Goal: Transaction & Acquisition: Purchase product/service

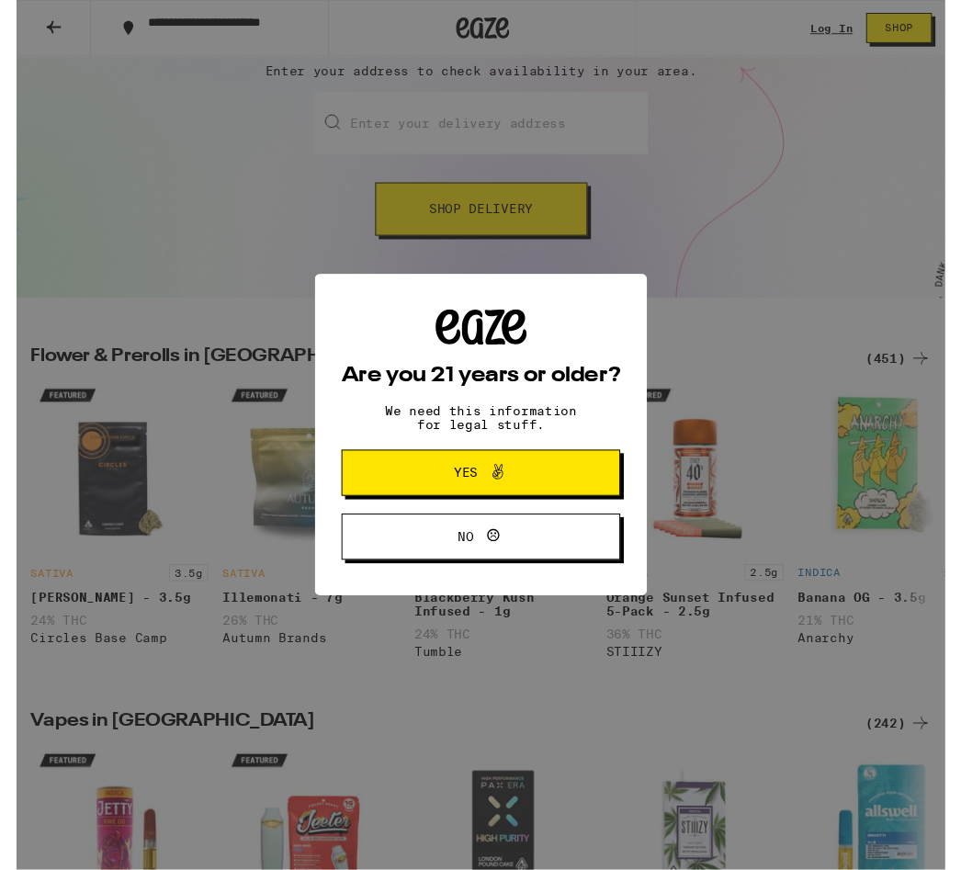
scroll to position [208, 0]
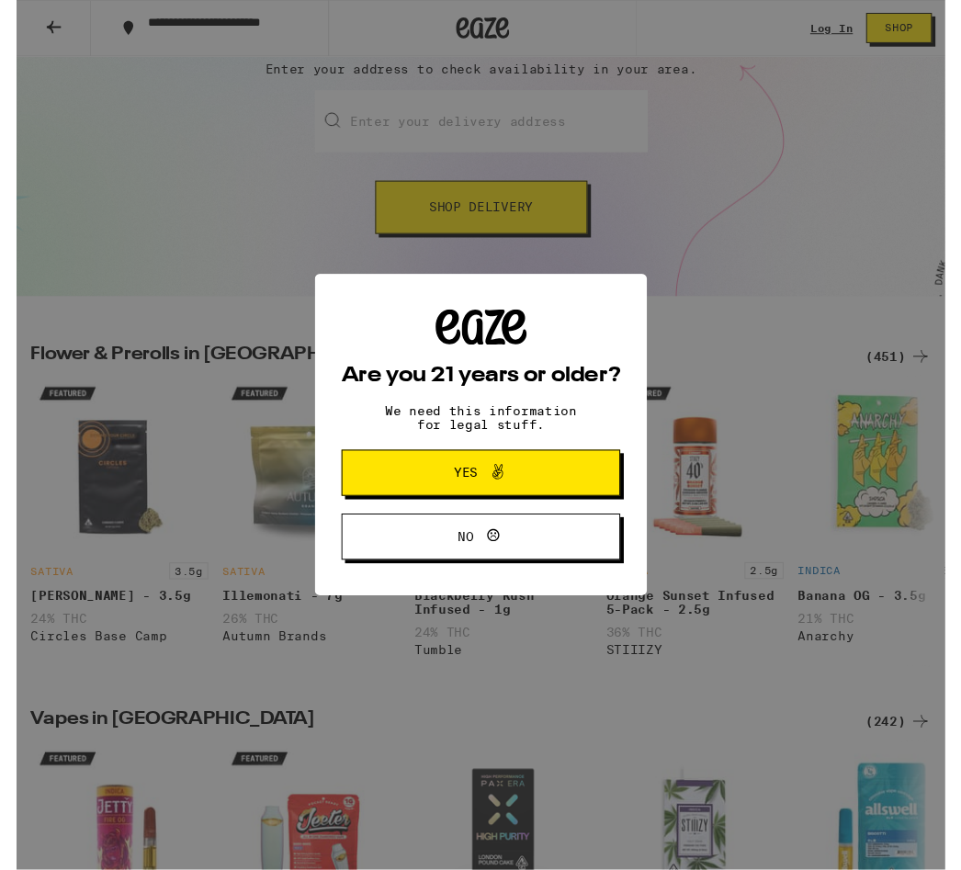
click at [415, 489] on span "Yes" at bounding box center [481, 490] width 140 height 24
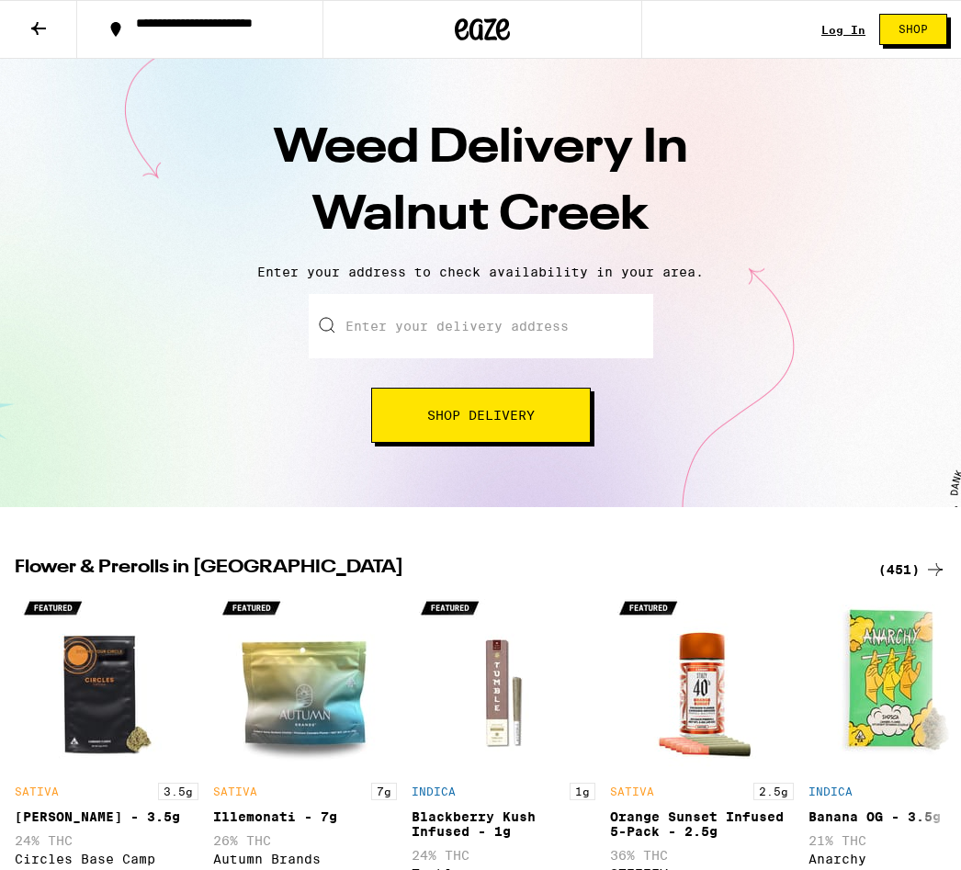
scroll to position [0, 0]
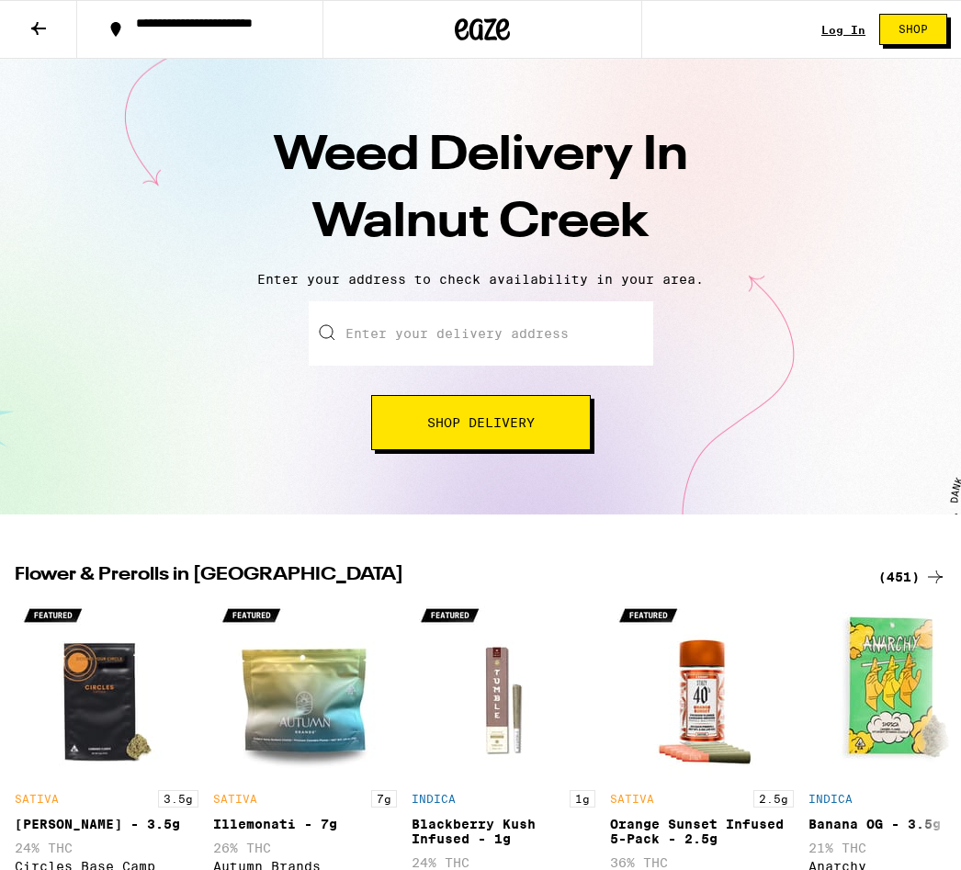
click at [393, 345] on input "Enter your delivery address" at bounding box center [481, 333] width 345 height 64
click at [412, 411] on button "Shop Delivery" at bounding box center [481, 422] width 220 height 55
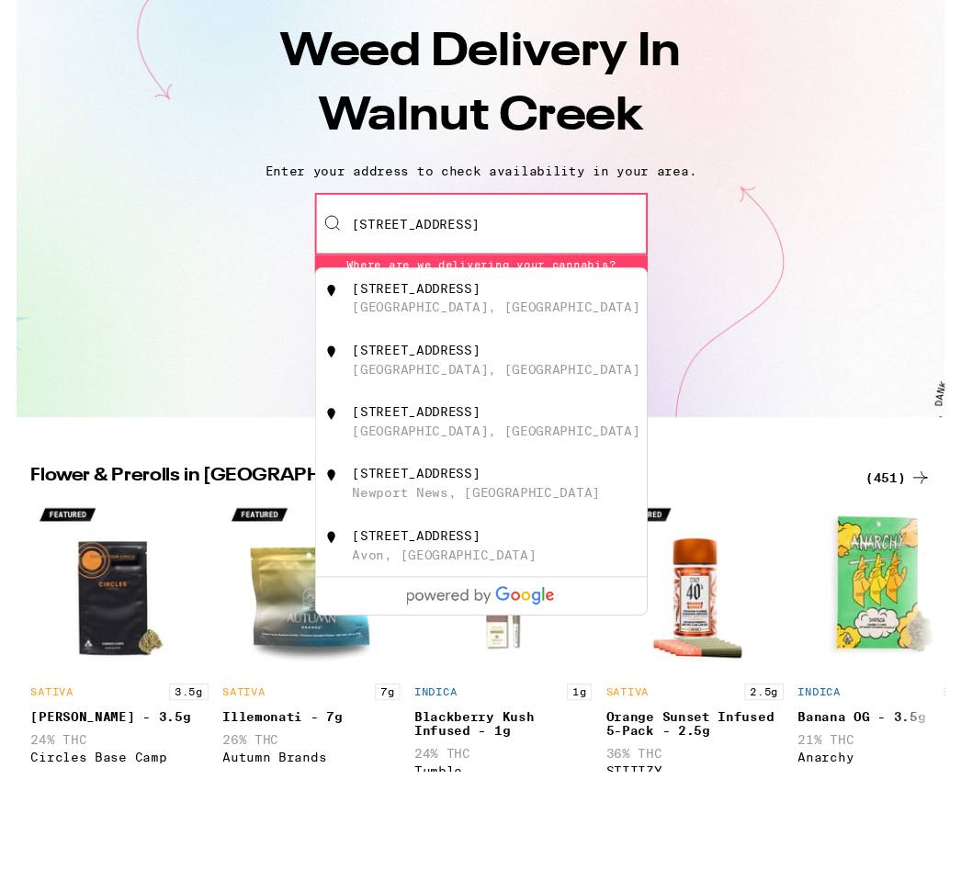
click at [390, 412] on div "Walnut Creek, CA" at bounding box center [496, 419] width 298 height 15
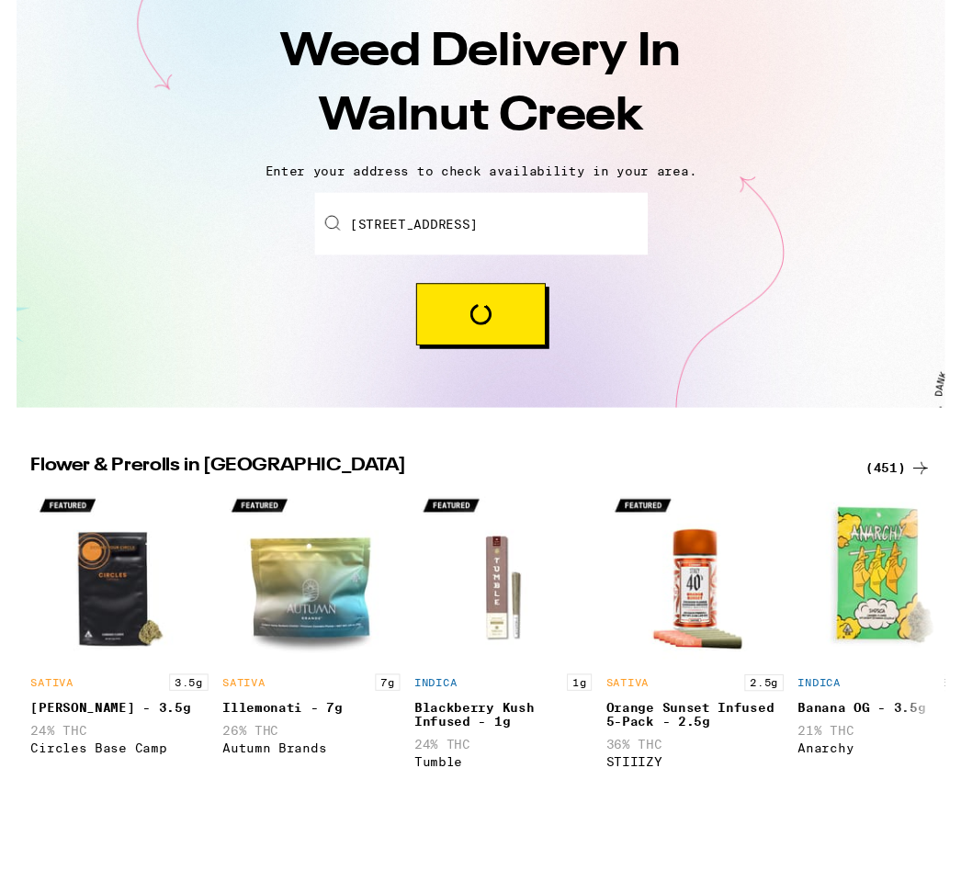
type input "744 Old Stable Place, Walnut Creek, CA"
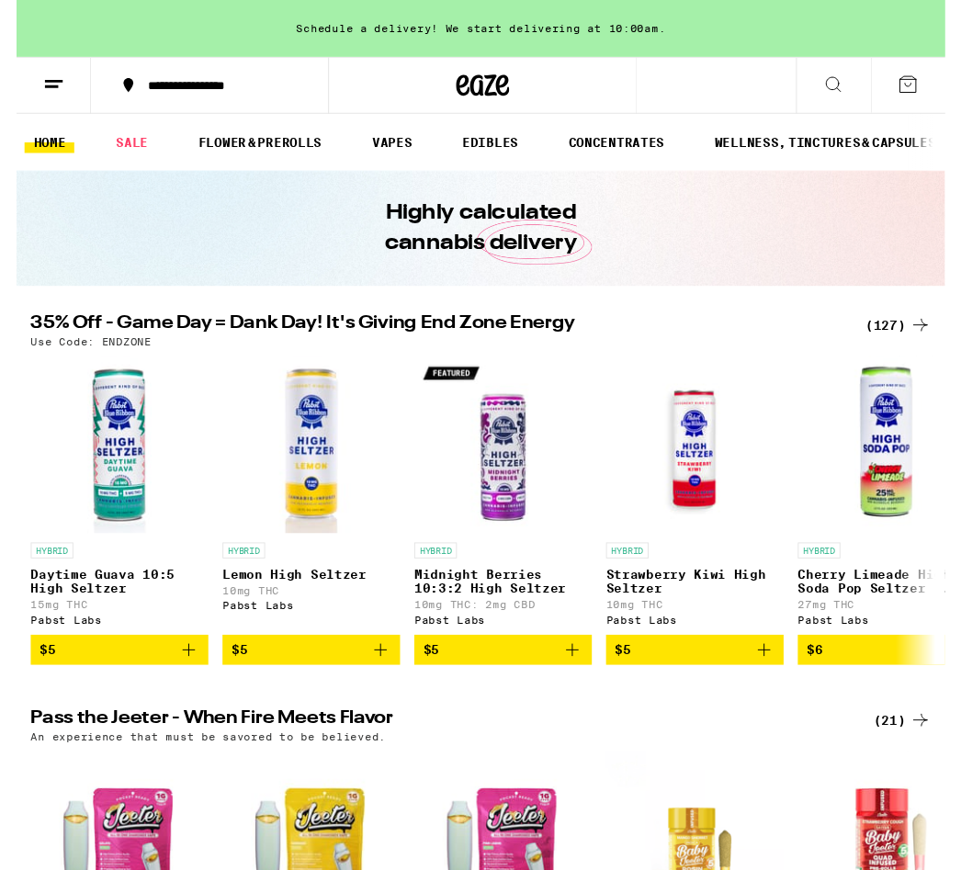
click at [486, 156] on link "EDIBLES" at bounding box center [490, 147] width 76 height 22
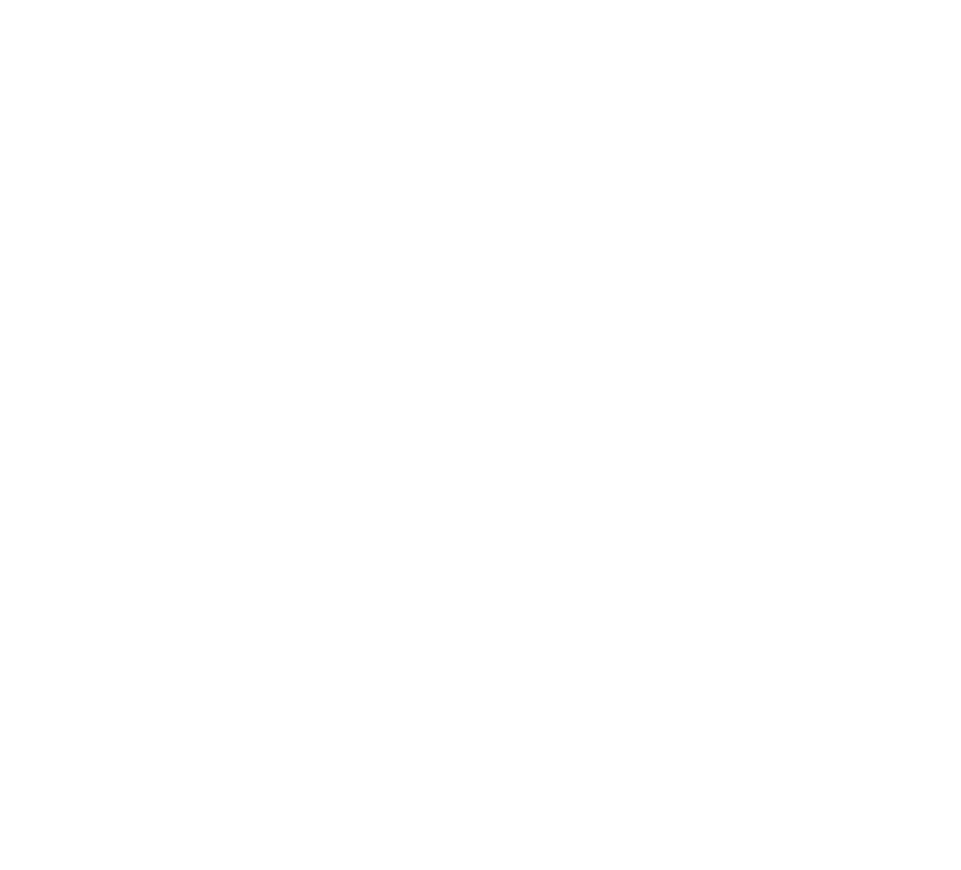
scroll to position [289, 0]
click at [133, 680] on icon "Add to bag" at bounding box center [122, 691] width 22 height 22
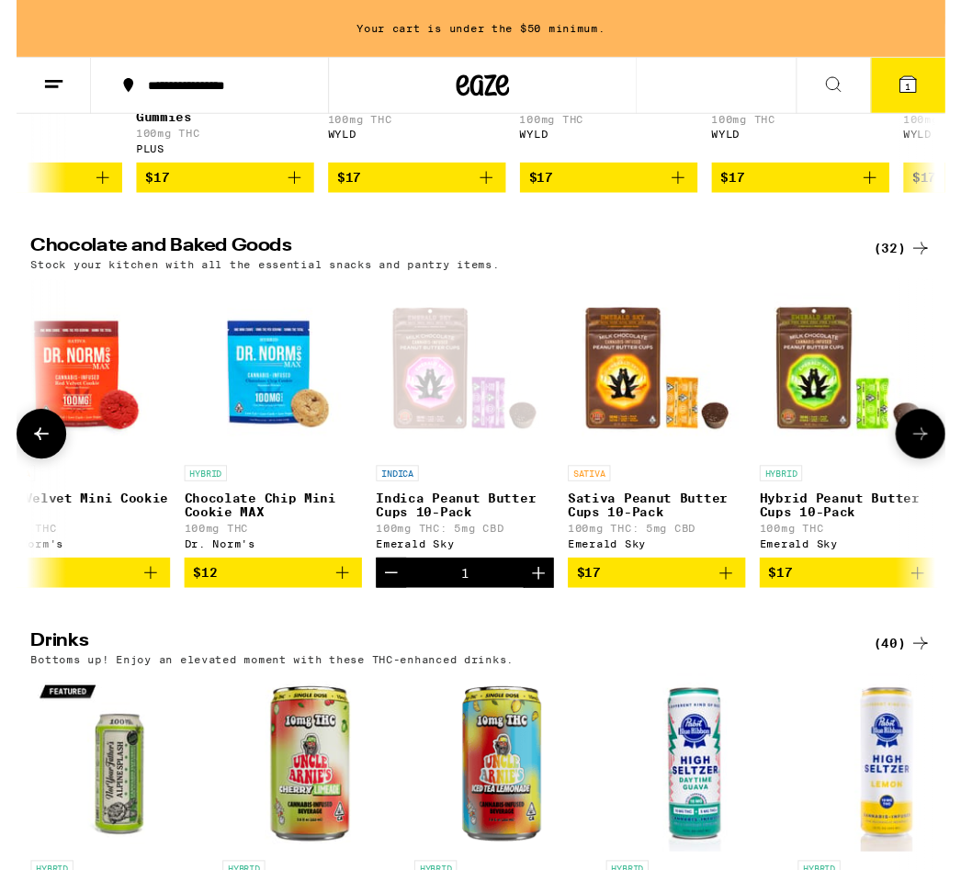
scroll to position [488, 0]
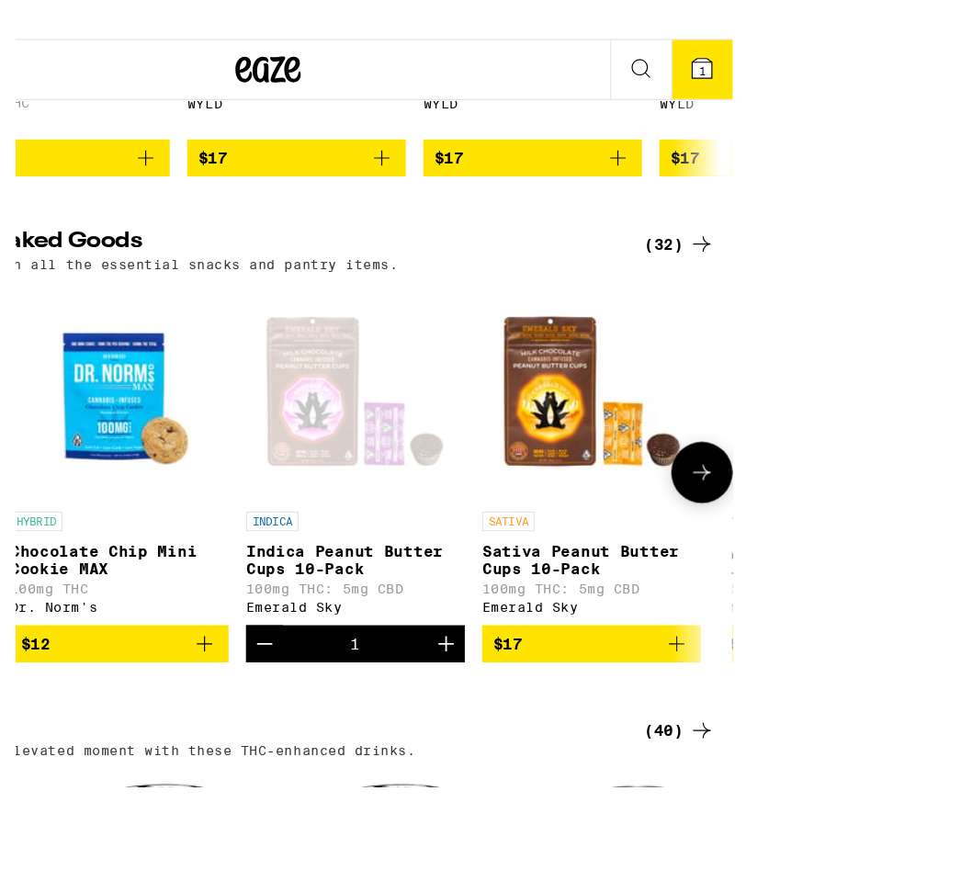
click at [723, 601] on icon "Add to bag" at bounding box center [734, 612] width 22 height 22
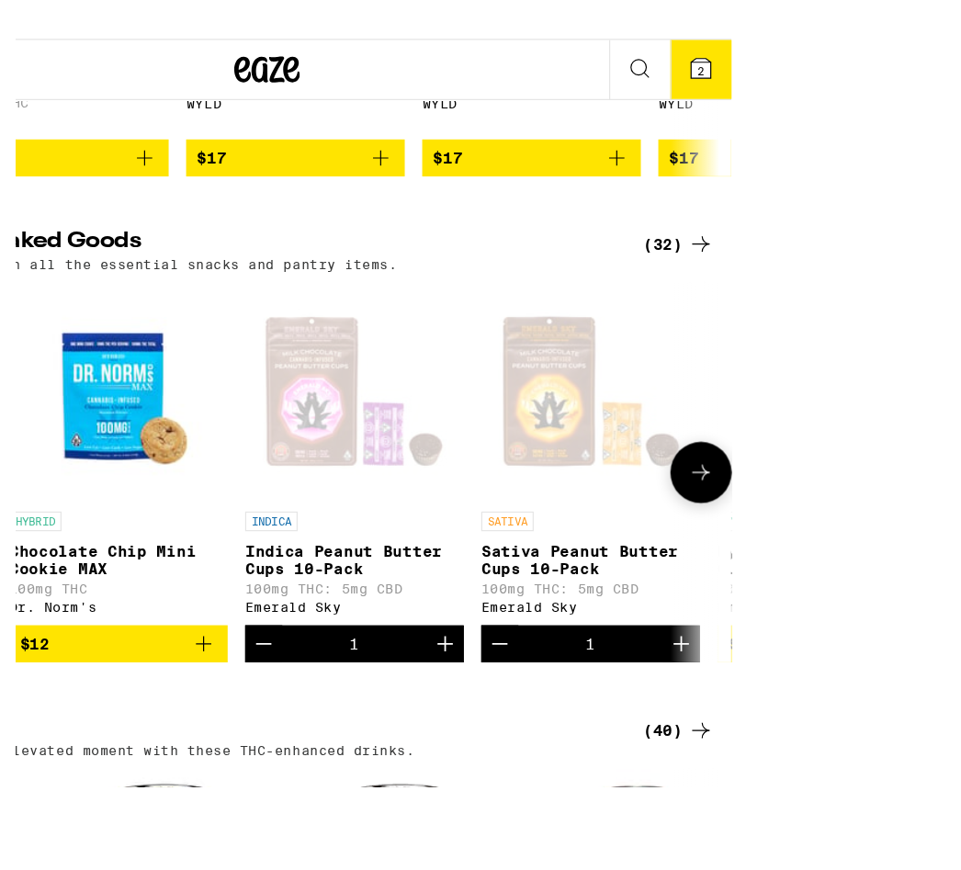
click at [921, 601] on icon "Add to bag" at bounding box center [932, 612] width 22 height 22
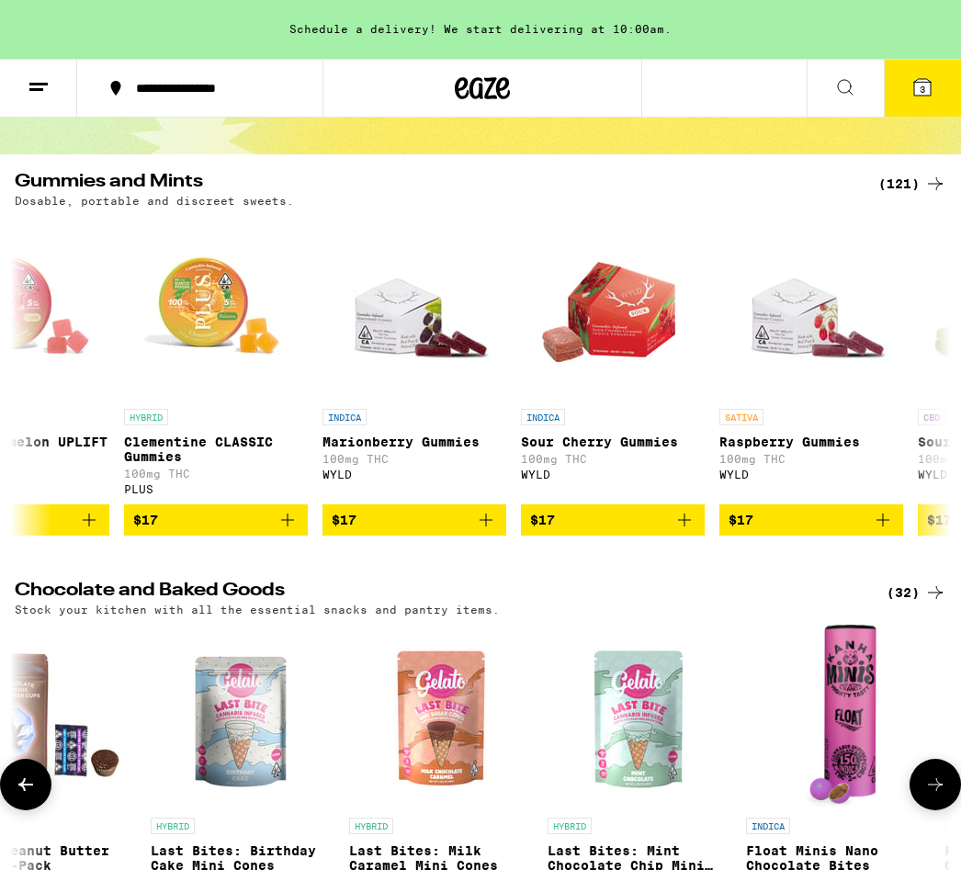
scroll to position [141, 0]
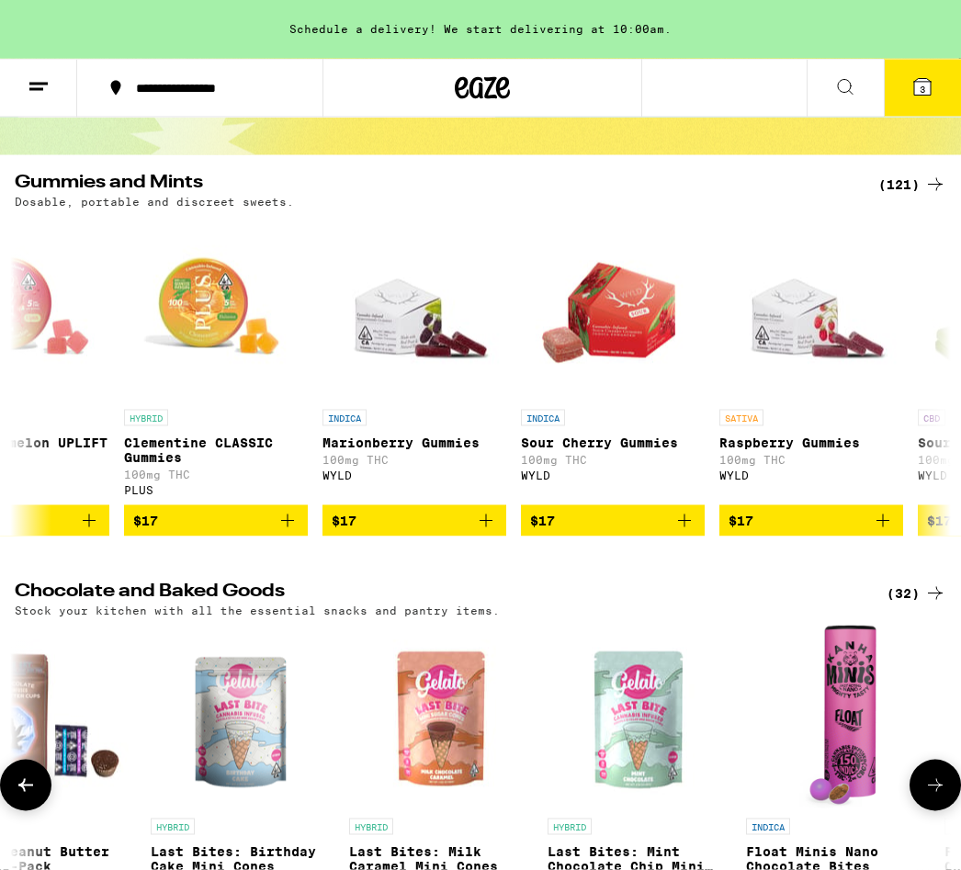
click at [843, 87] on icon at bounding box center [845, 87] width 22 height 22
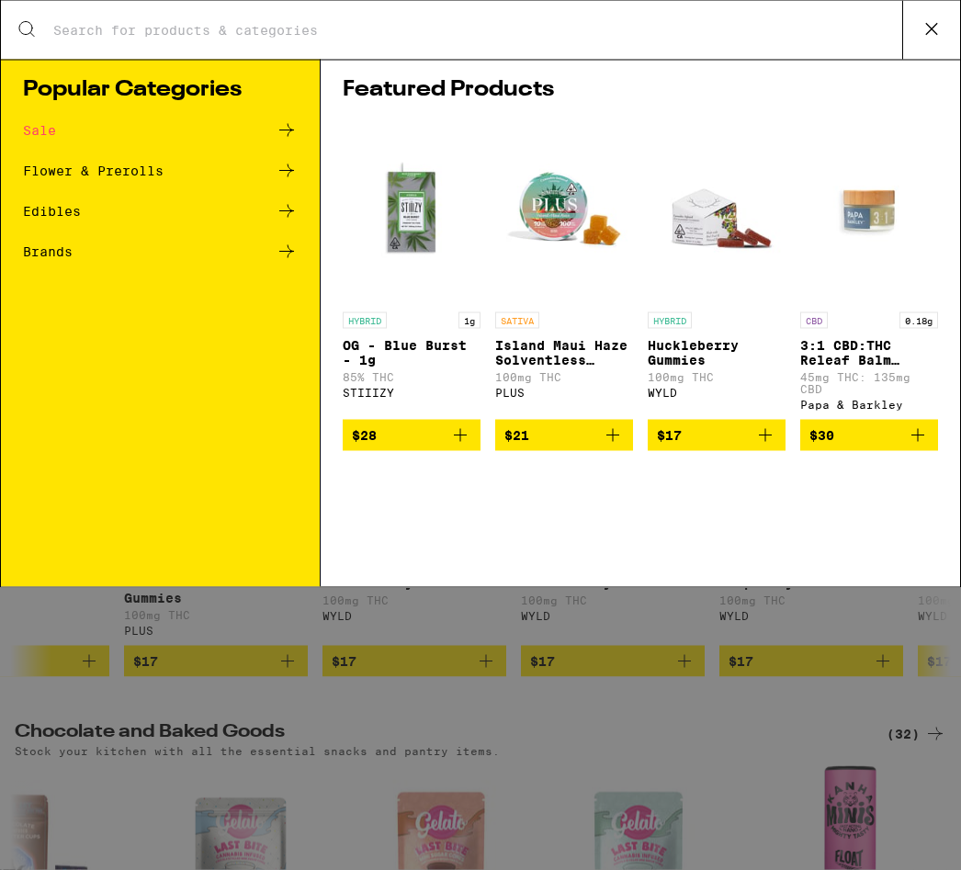
scroll to position [0, 0]
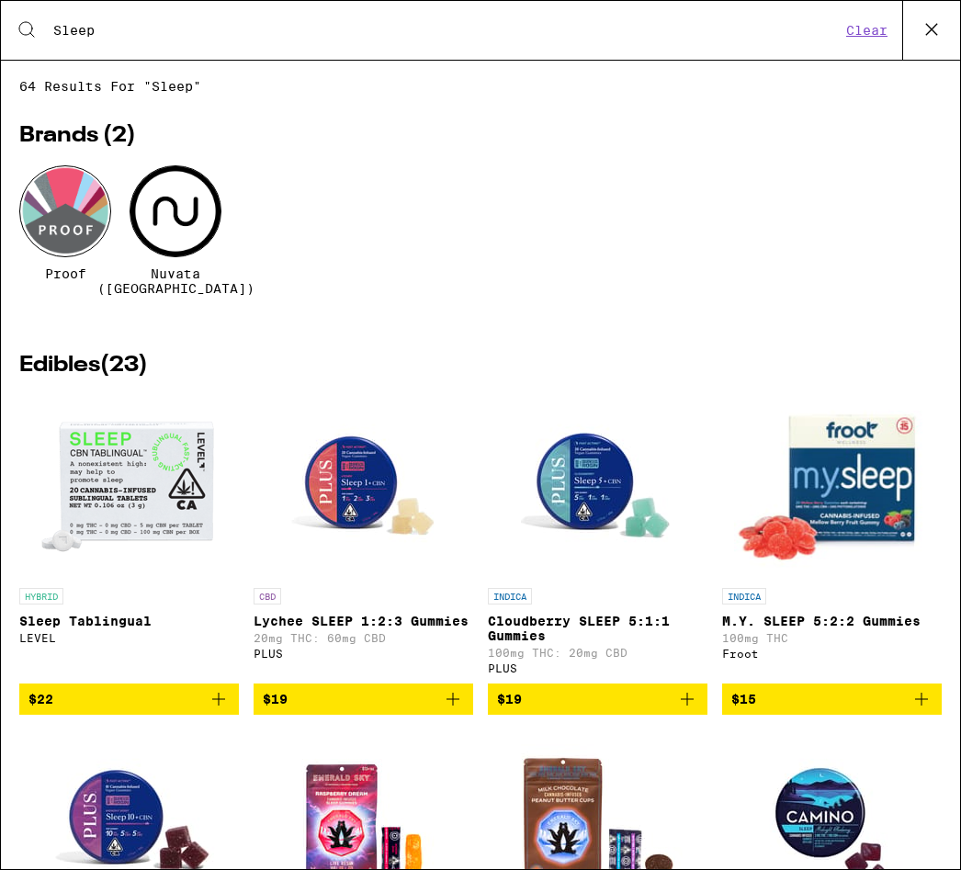
type input "Sleep"
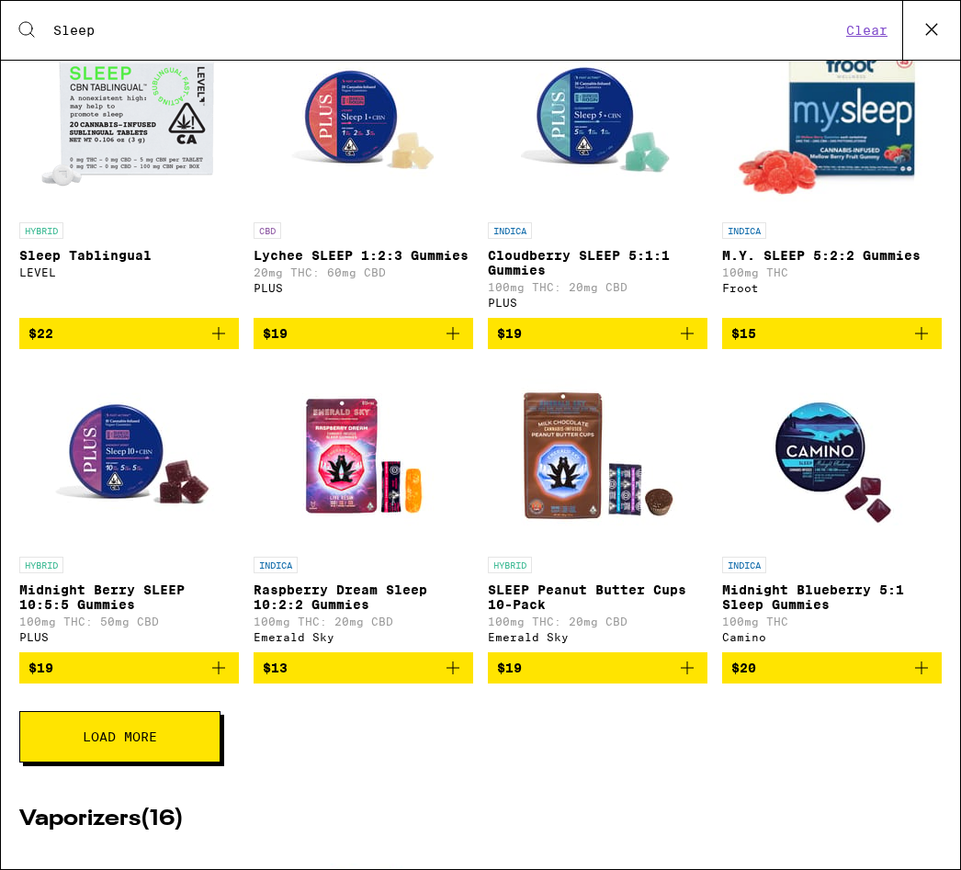
scroll to position [367, 0]
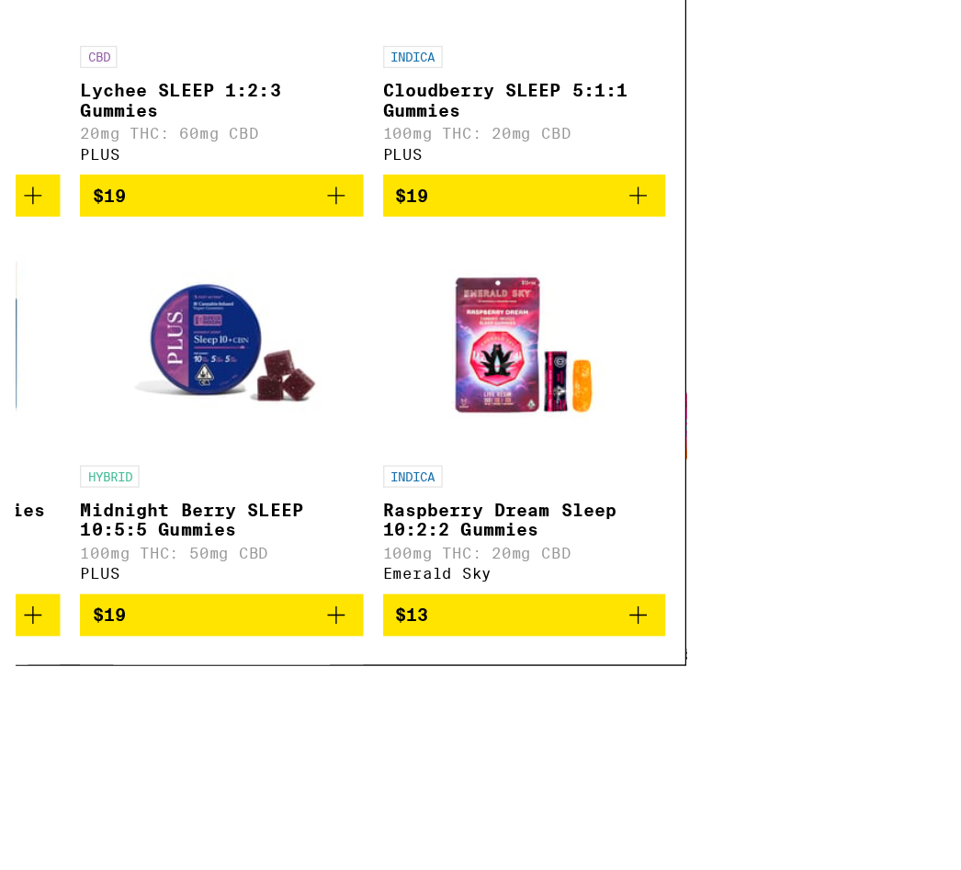
click at [648, 602] on icon "Add to bag" at bounding box center [654, 608] width 13 height 13
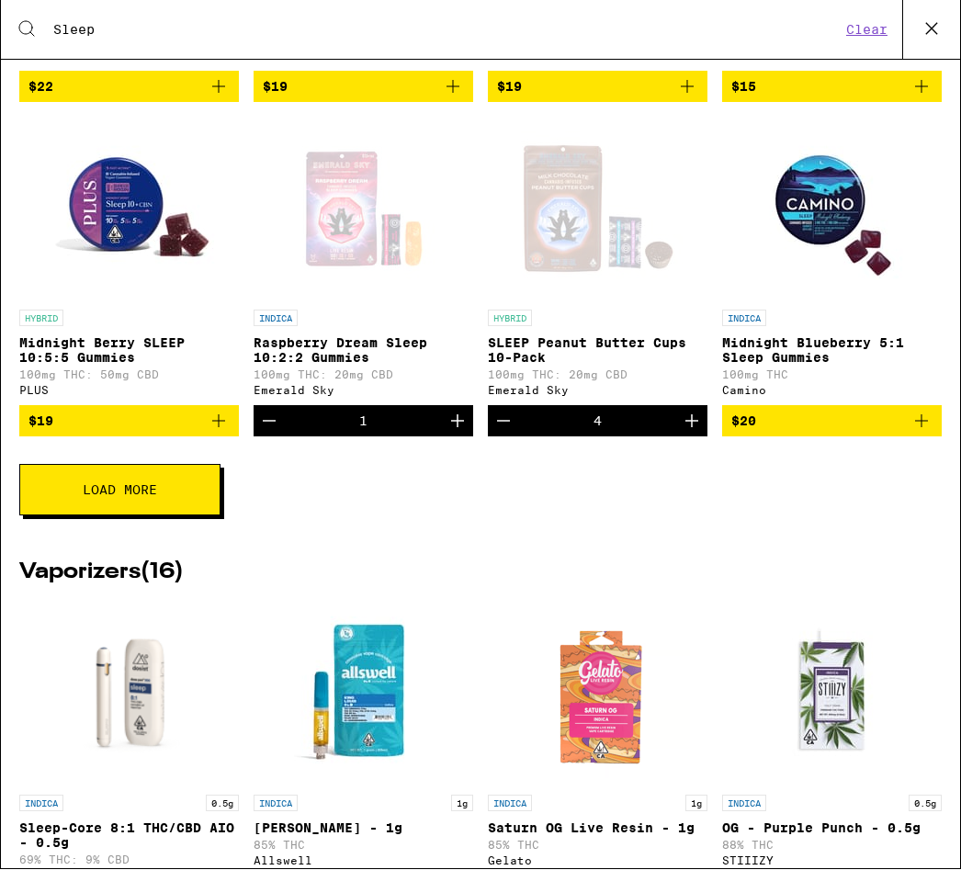
scroll to position [620, 0]
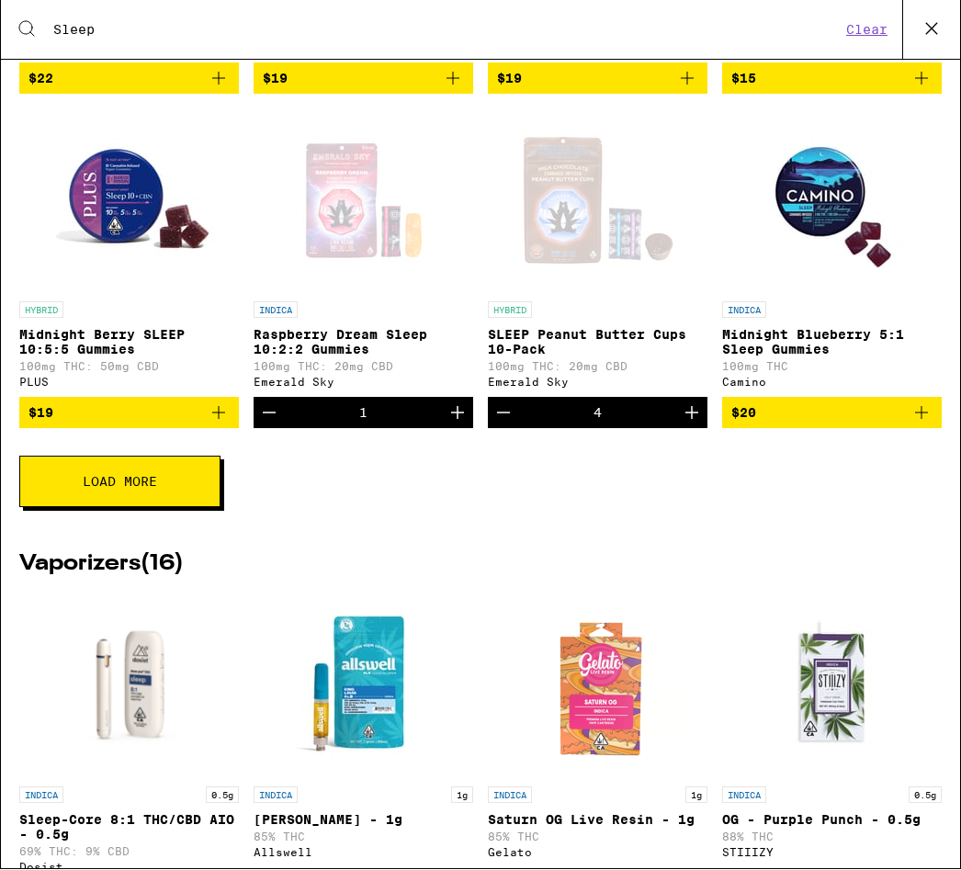
click at [87, 505] on button "Load More" at bounding box center [119, 482] width 201 height 51
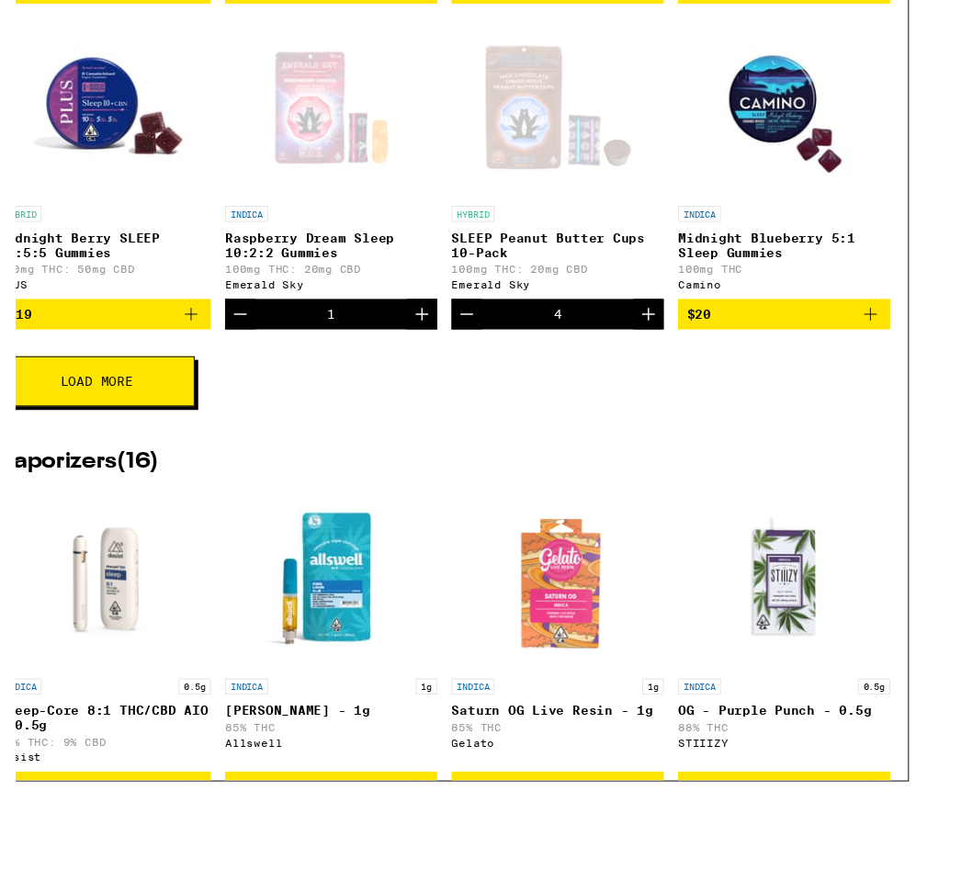
scroll to position [0, 0]
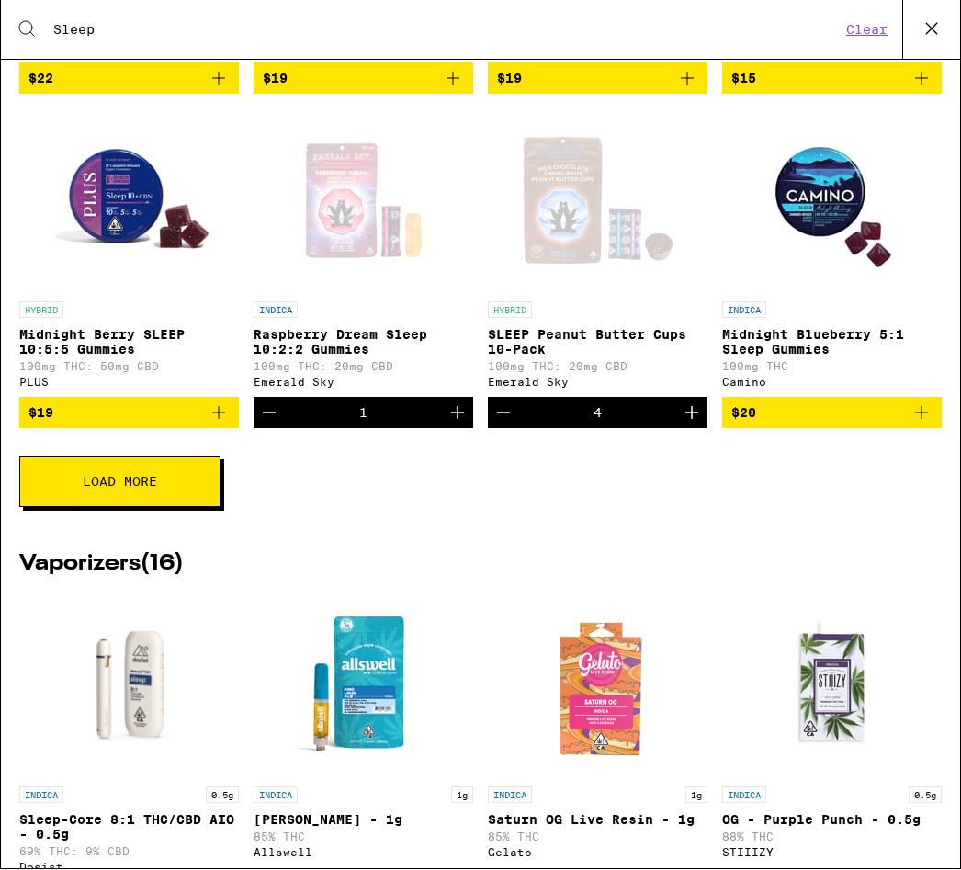
click at [110, 489] on span "Load More" at bounding box center [120, 482] width 74 height 13
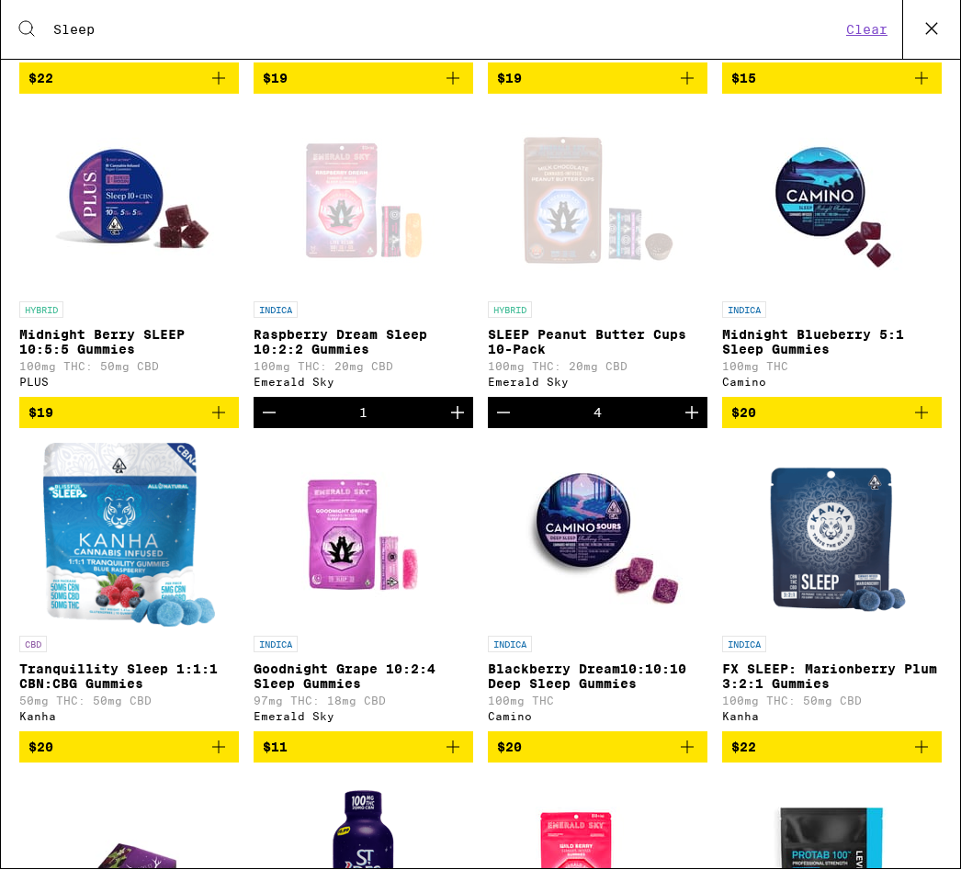
click at [694, 759] on icon "Add to bag" at bounding box center [687, 748] width 22 height 22
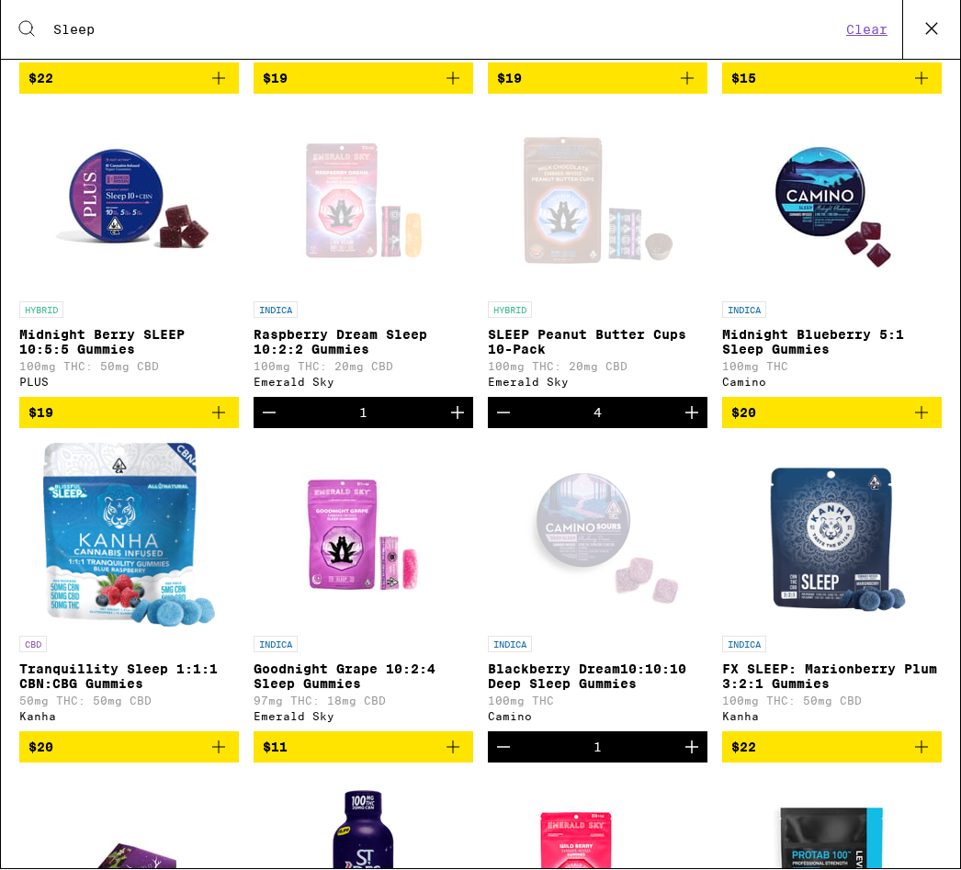
click at [442, 761] on button "$11" at bounding box center [364, 747] width 220 height 31
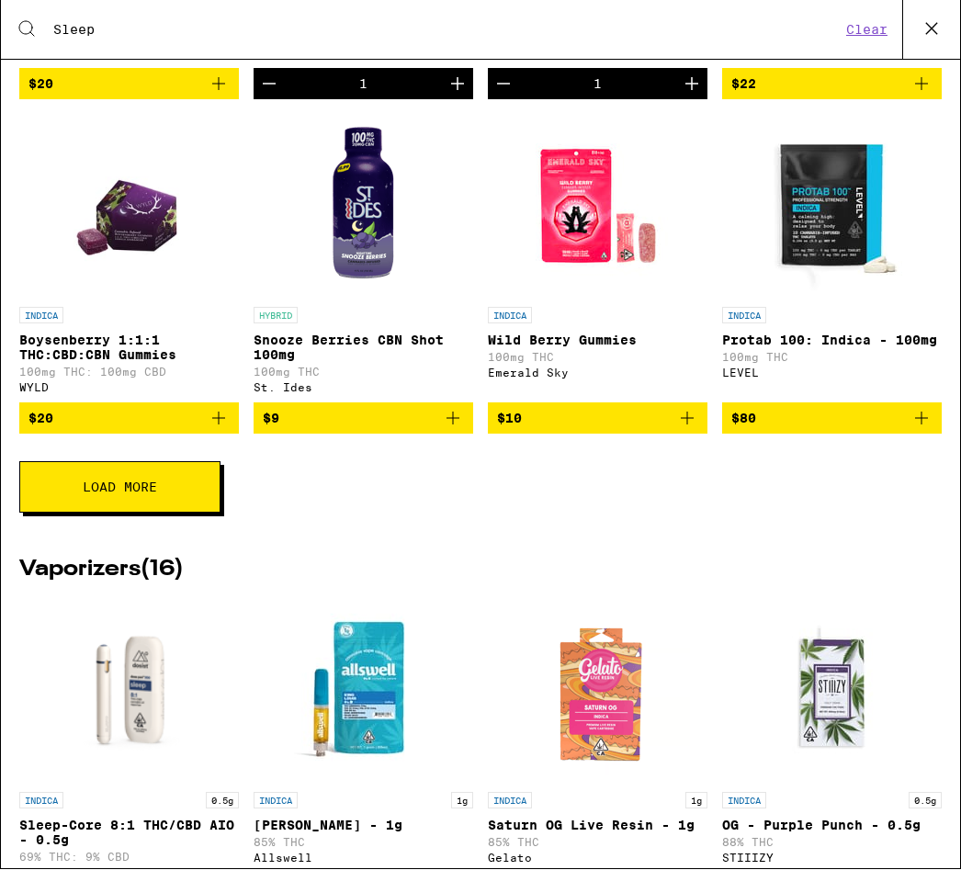
scroll to position [1287, 0]
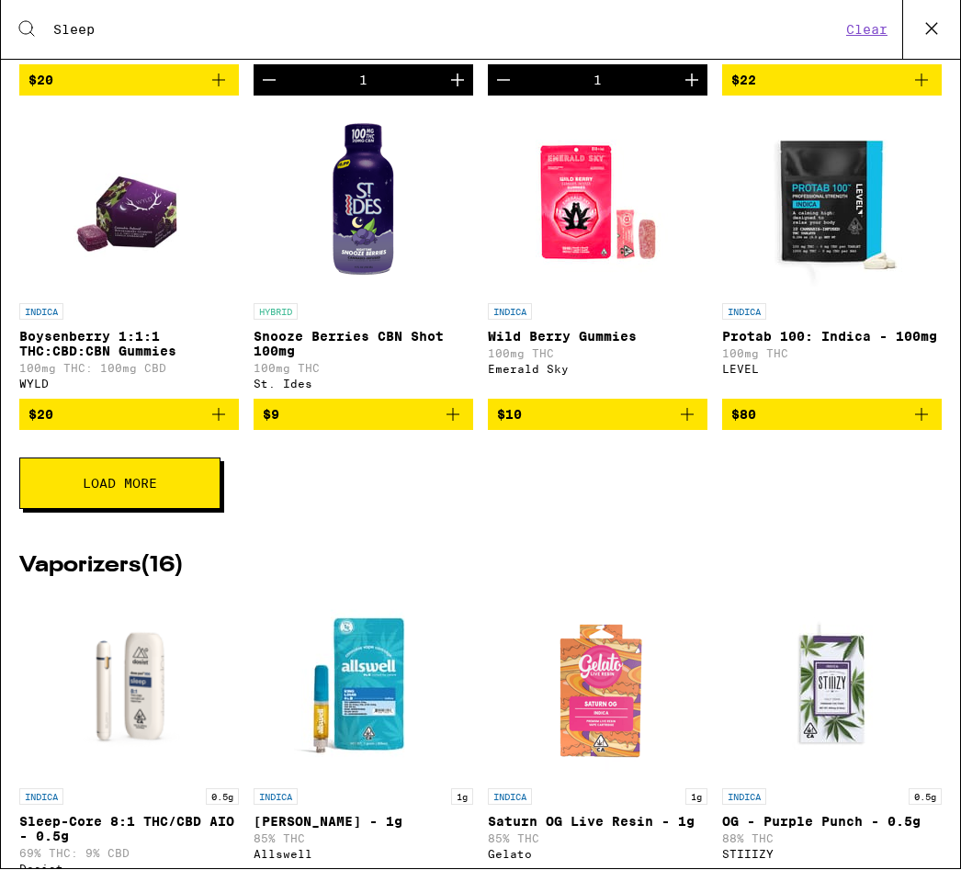
click at [140, 510] on button "Load More" at bounding box center [119, 483] width 201 height 51
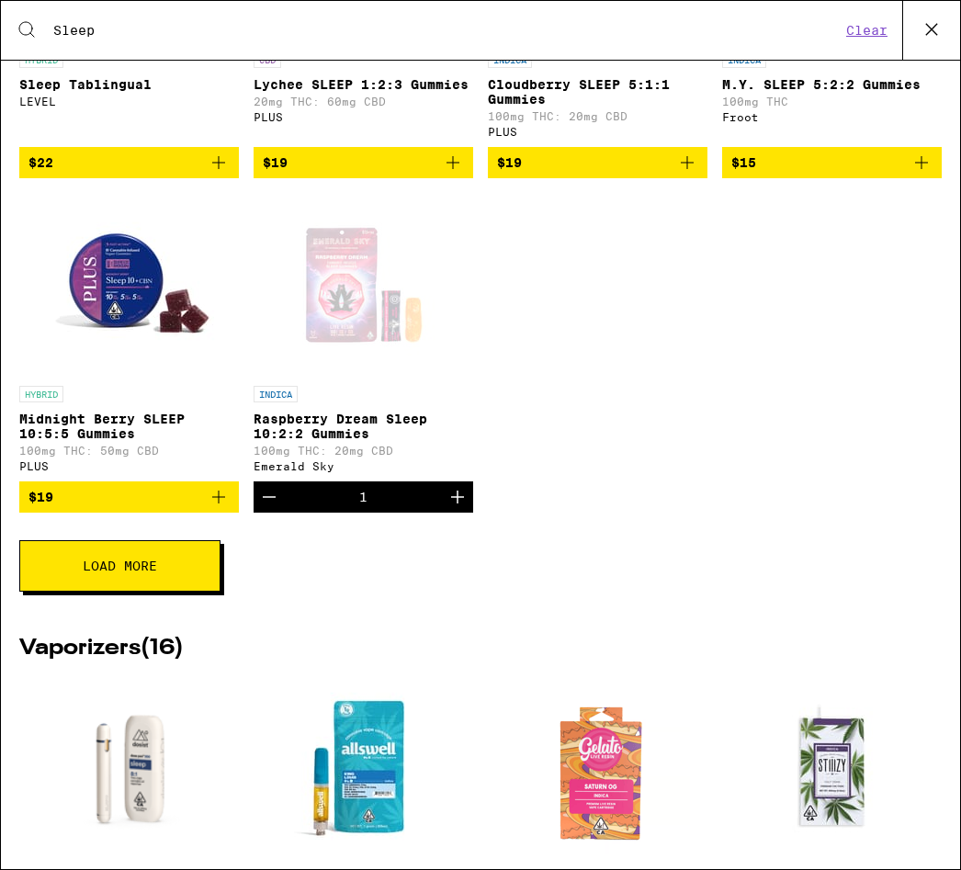
scroll to position [535, 0]
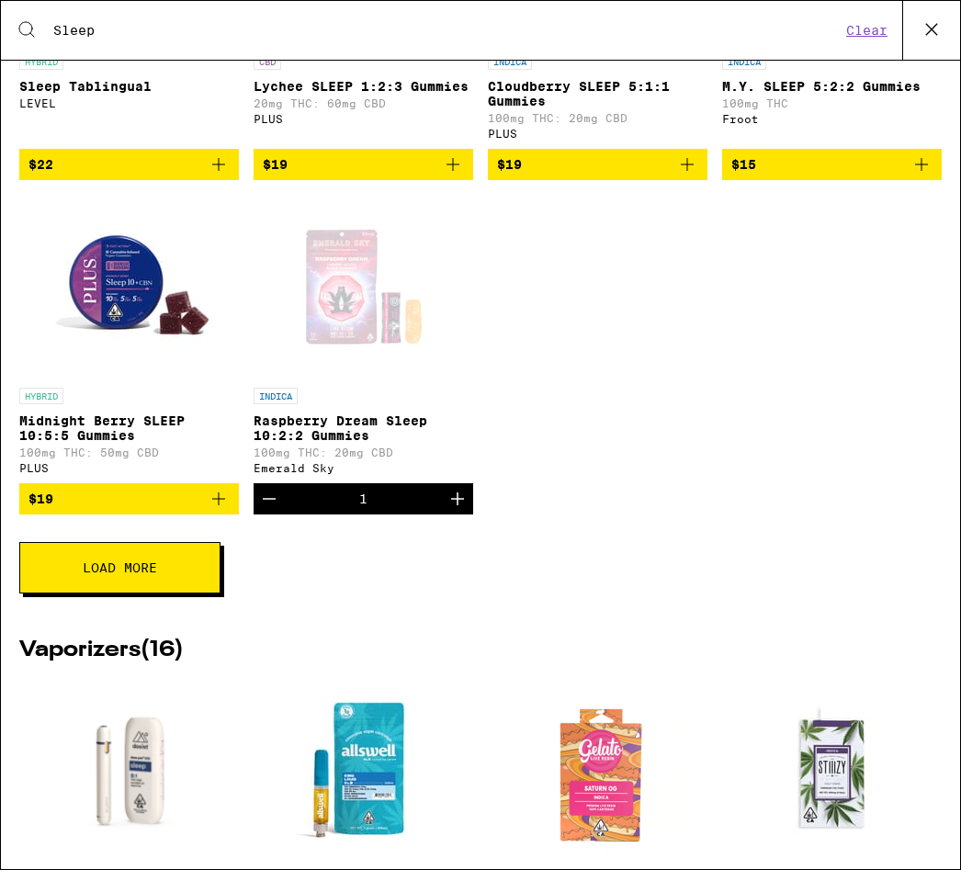
click at [119, 574] on span "Load More" at bounding box center [120, 567] width 74 height 13
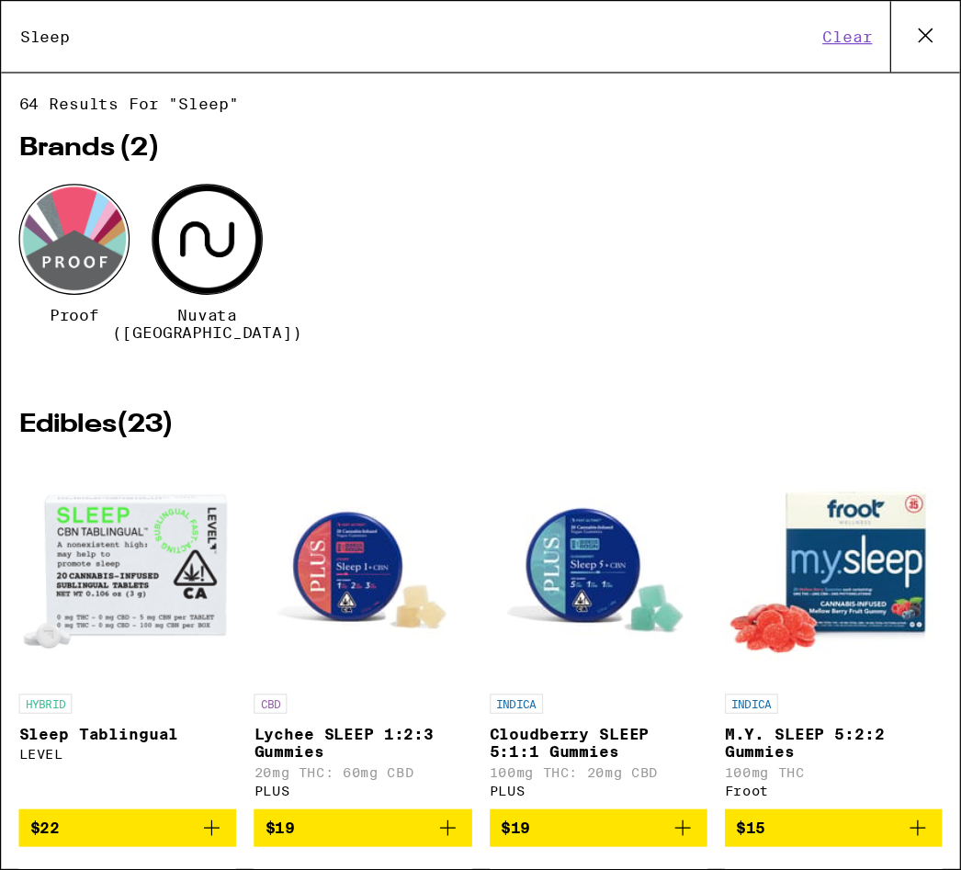
scroll to position [0, 0]
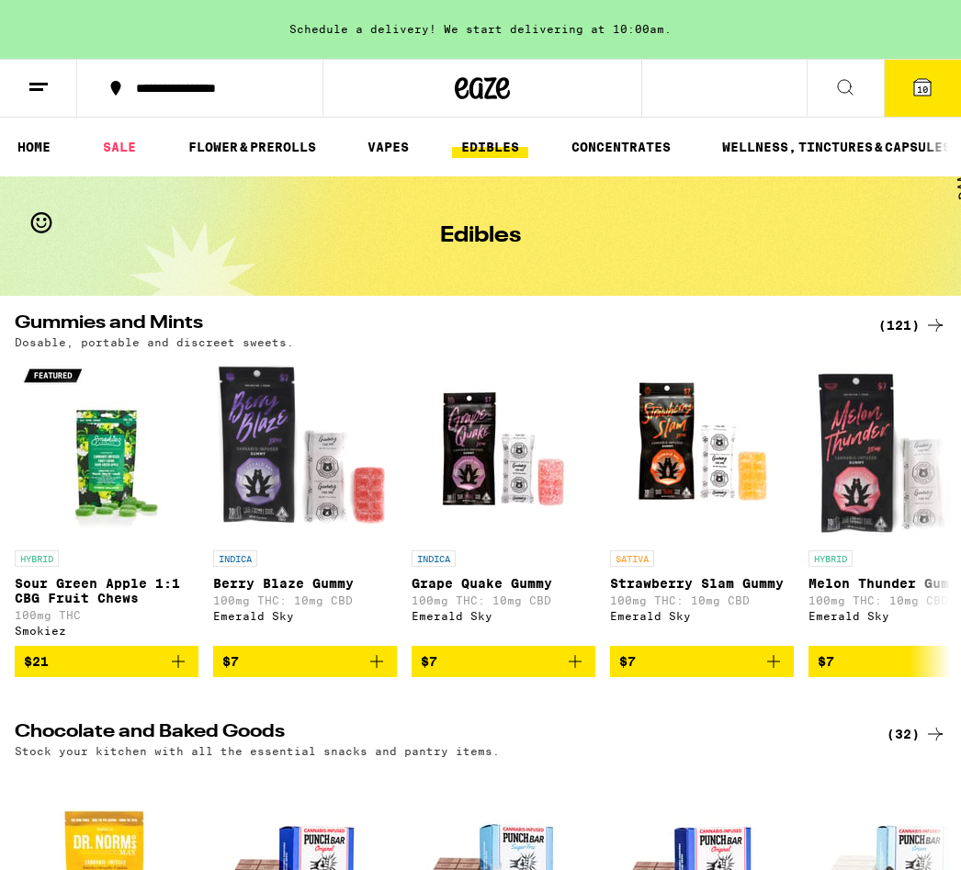
click at [920, 76] on icon at bounding box center [922, 87] width 22 height 22
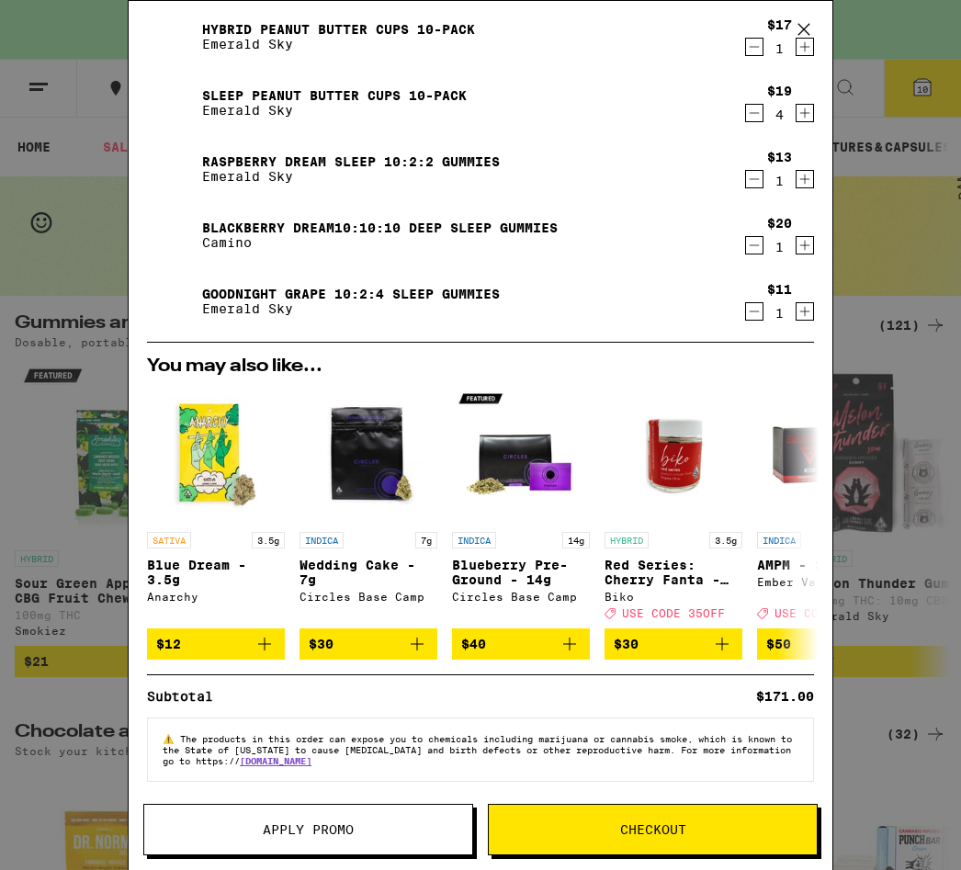
scroll to position [264, 0]
click at [334, 823] on span "Apply Promo" at bounding box center [308, 829] width 91 height 13
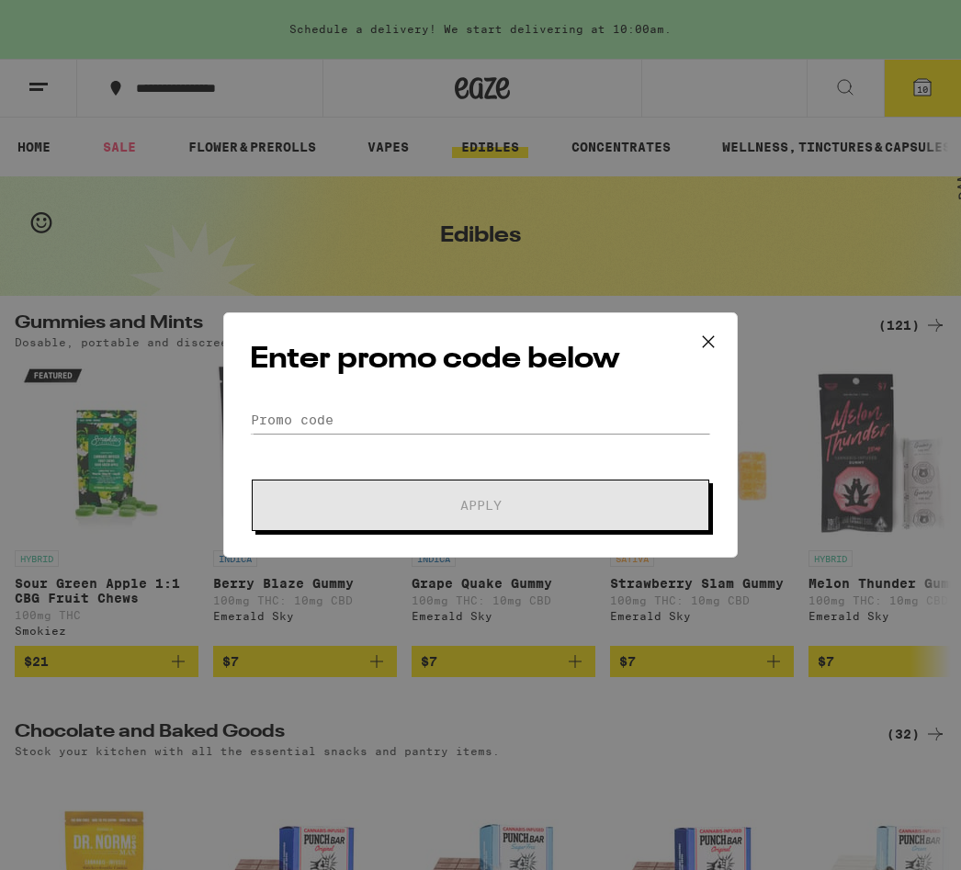
click at [706, 329] on icon at bounding box center [709, 342] width 28 height 28
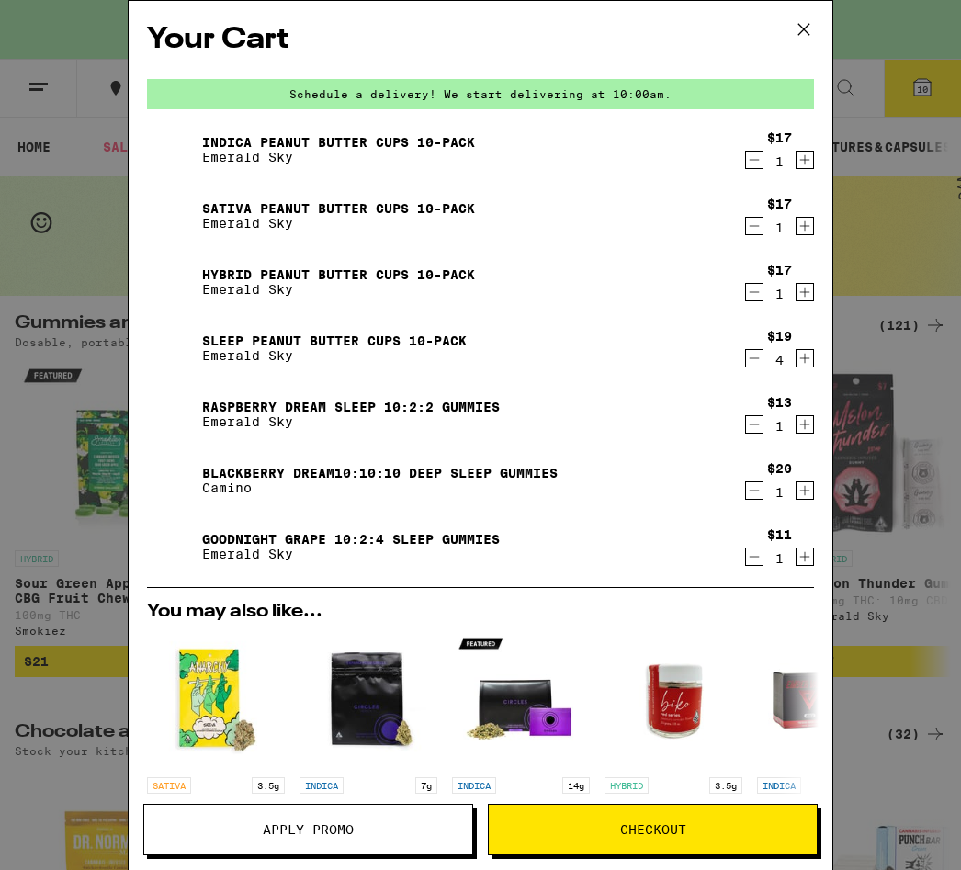
click at [598, 836] on button "Checkout" at bounding box center [653, 829] width 330 height 51
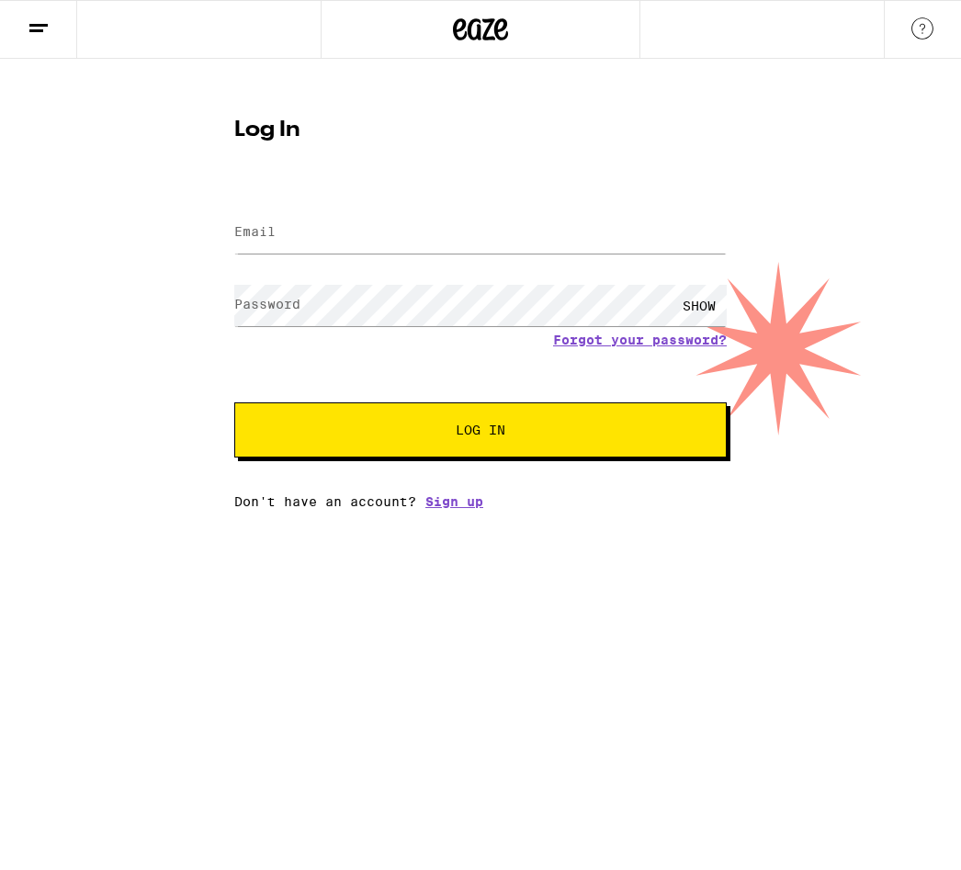
click at [449, 509] on link "Sign up" at bounding box center [454, 501] width 58 height 15
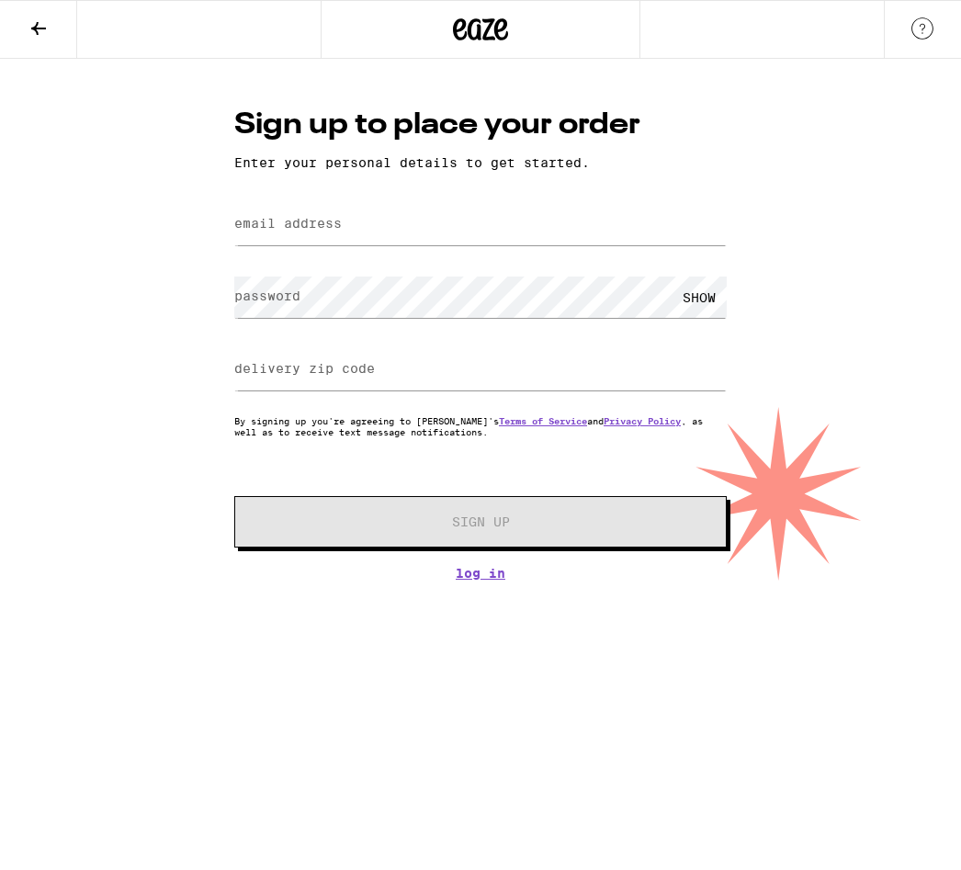
click at [251, 231] on label "email address" at bounding box center [287, 223] width 107 height 15
type input "[EMAIL_ADDRESS][DOMAIN_NAME]"
click at [265, 376] on label "delivery zip code" at bounding box center [304, 368] width 141 height 15
type input "94596"
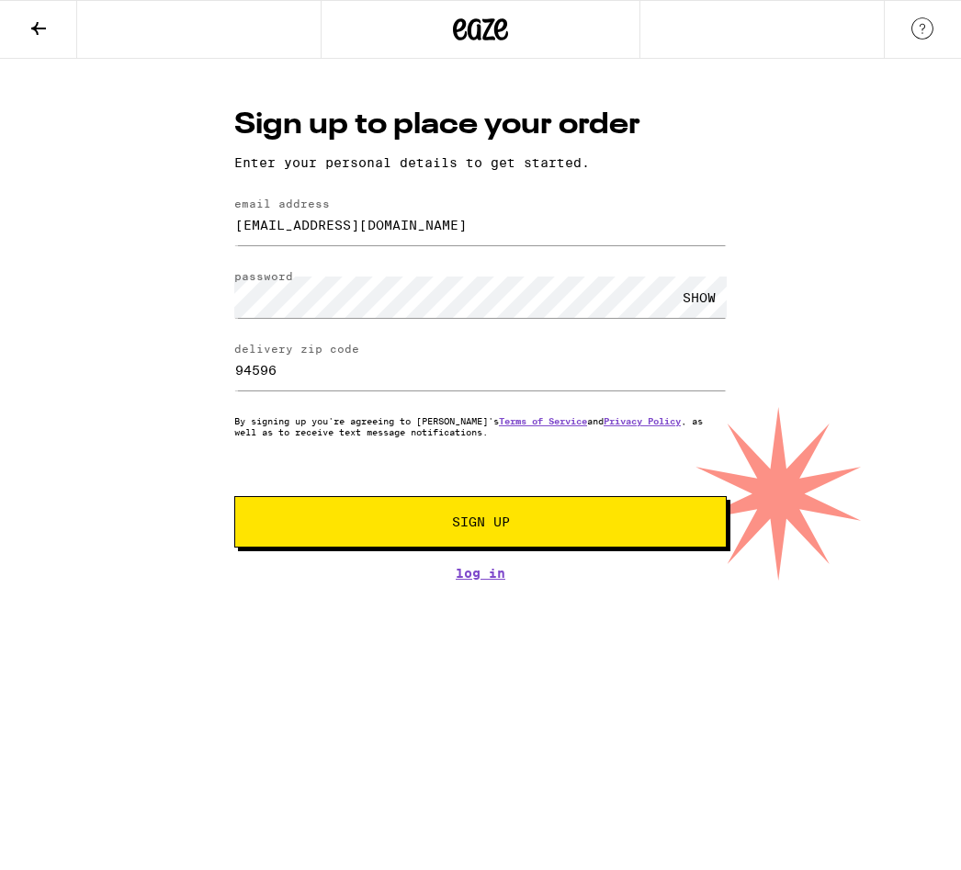
click at [437, 528] on span "Sign Up" at bounding box center [481, 521] width 366 height 13
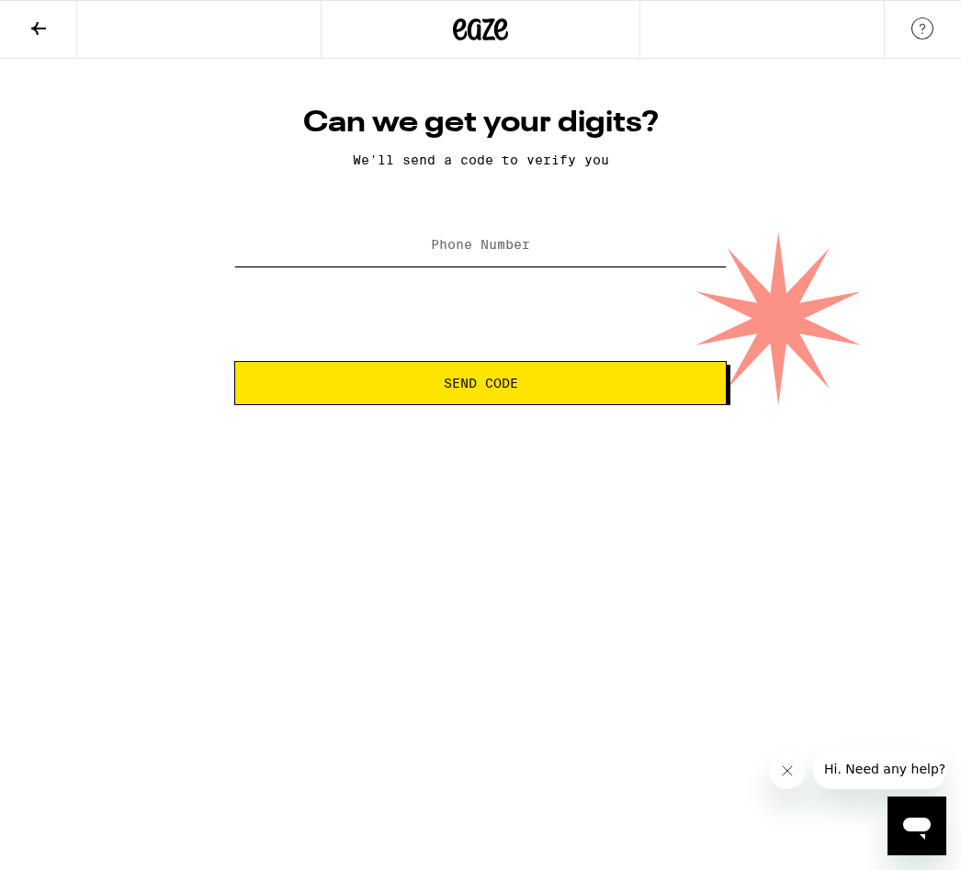
click at [334, 233] on input "Phone Number" at bounding box center [480, 245] width 492 height 41
type input "[PHONE_NUMBER]"
click at [480, 384] on span "Send Code" at bounding box center [481, 383] width 74 height 13
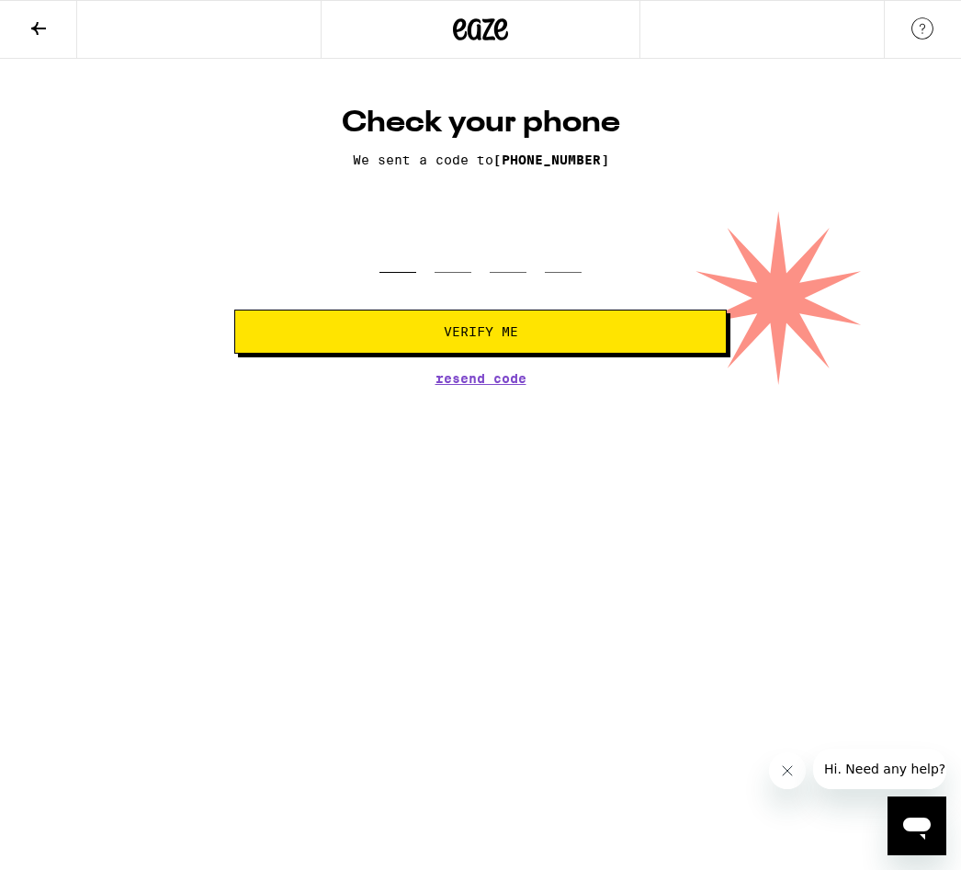
click at [410, 271] on input "tel" at bounding box center [397, 246] width 37 height 54
type input "1"
type input "9"
type input "0"
type input "6"
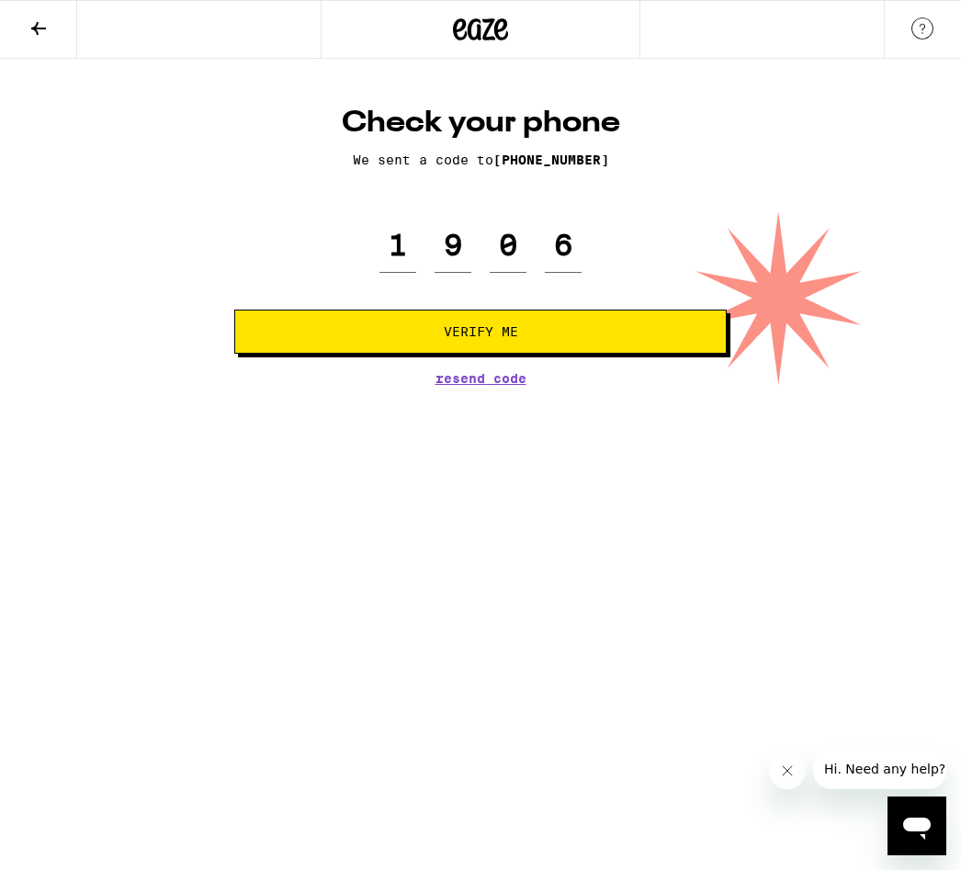
click at [407, 354] on button "Verify Me" at bounding box center [480, 332] width 492 height 44
